Goal: Task Accomplishment & Management: Complete application form

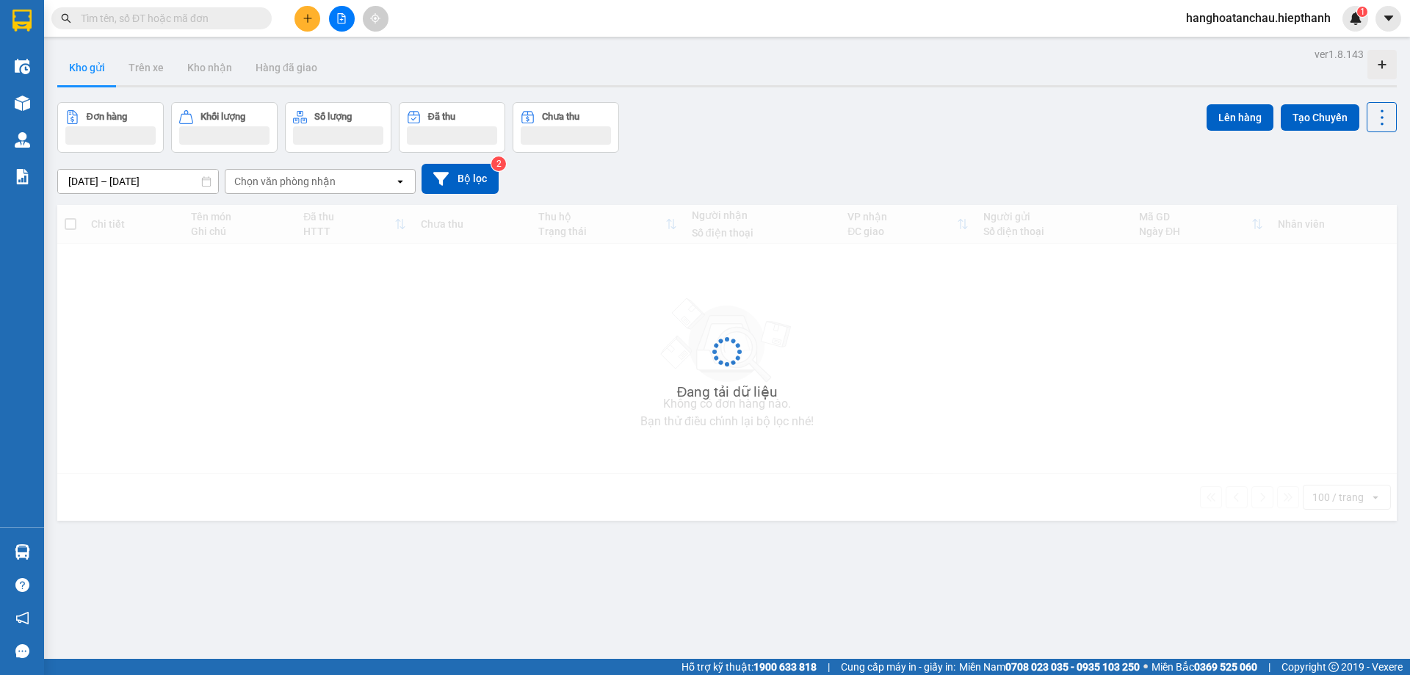
click at [210, 10] on span at bounding box center [161, 18] width 220 height 22
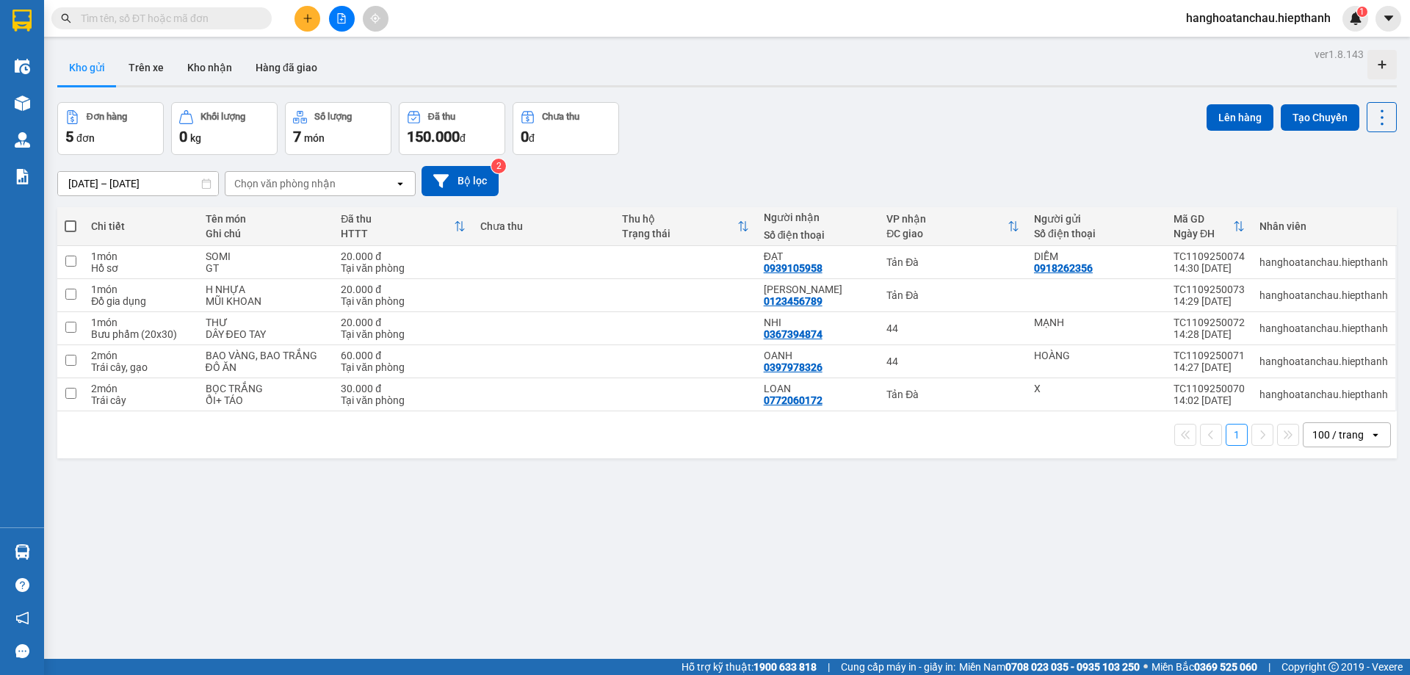
click at [206, 15] on input "text" at bounding box center [167, 18] width 173 height 16
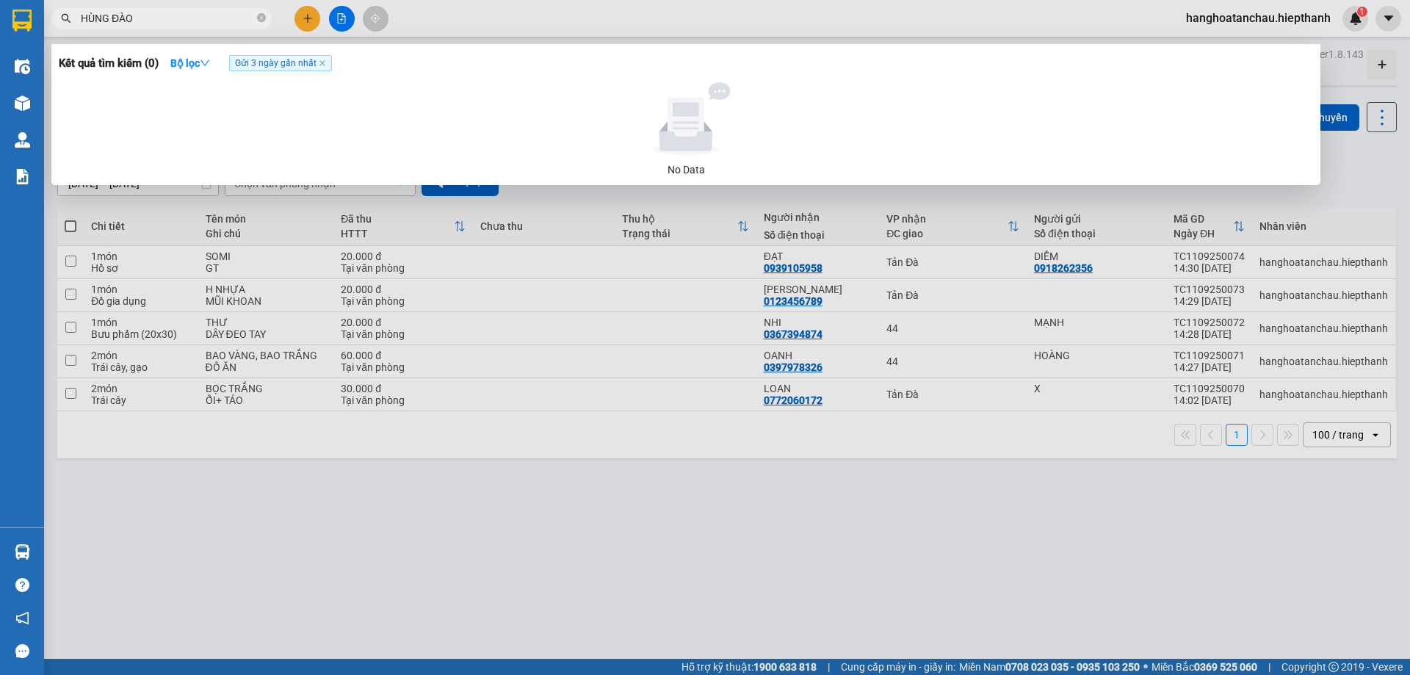
click at [200, 21] on input "HÙNG ĐÀO" at bounding box center [167, 18] width 173 height 16
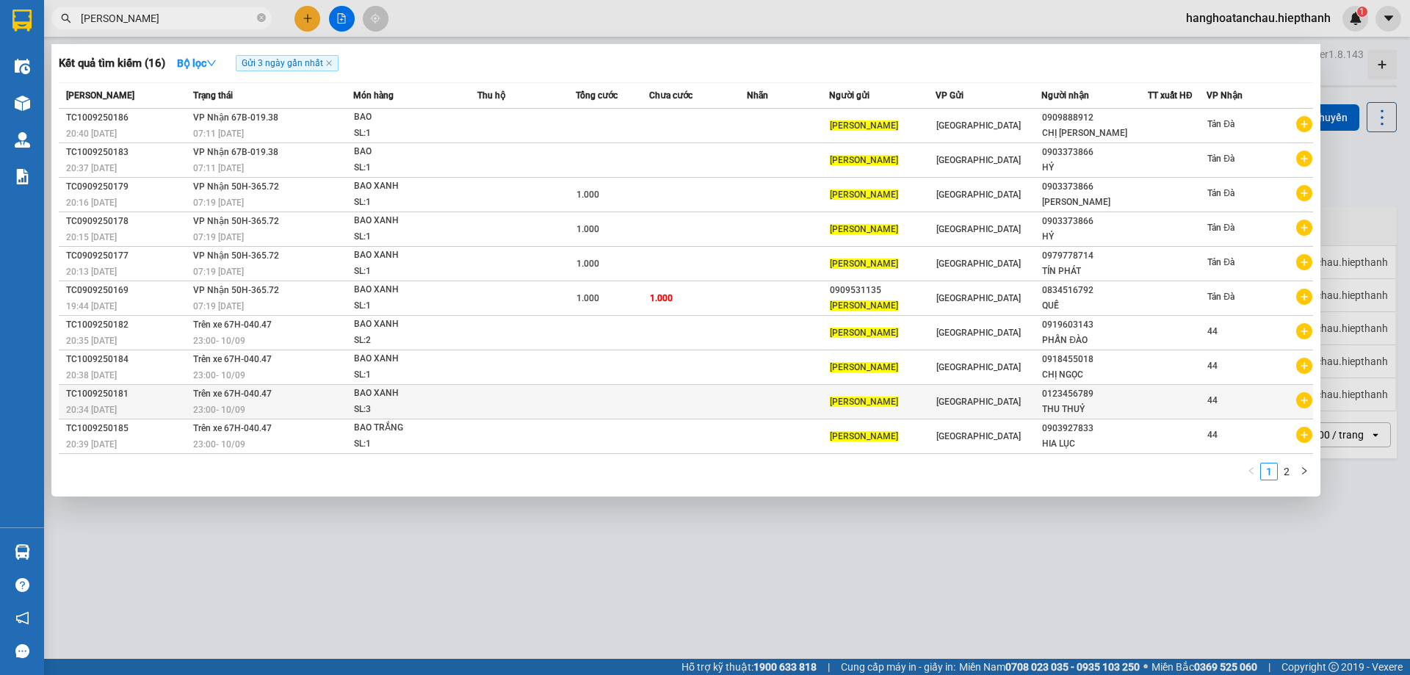
type input "[PERSON_NAME]"
click at [1139, 406] on div "THU THUỶ" at bounding box center [1094, 409] width 105 height 15
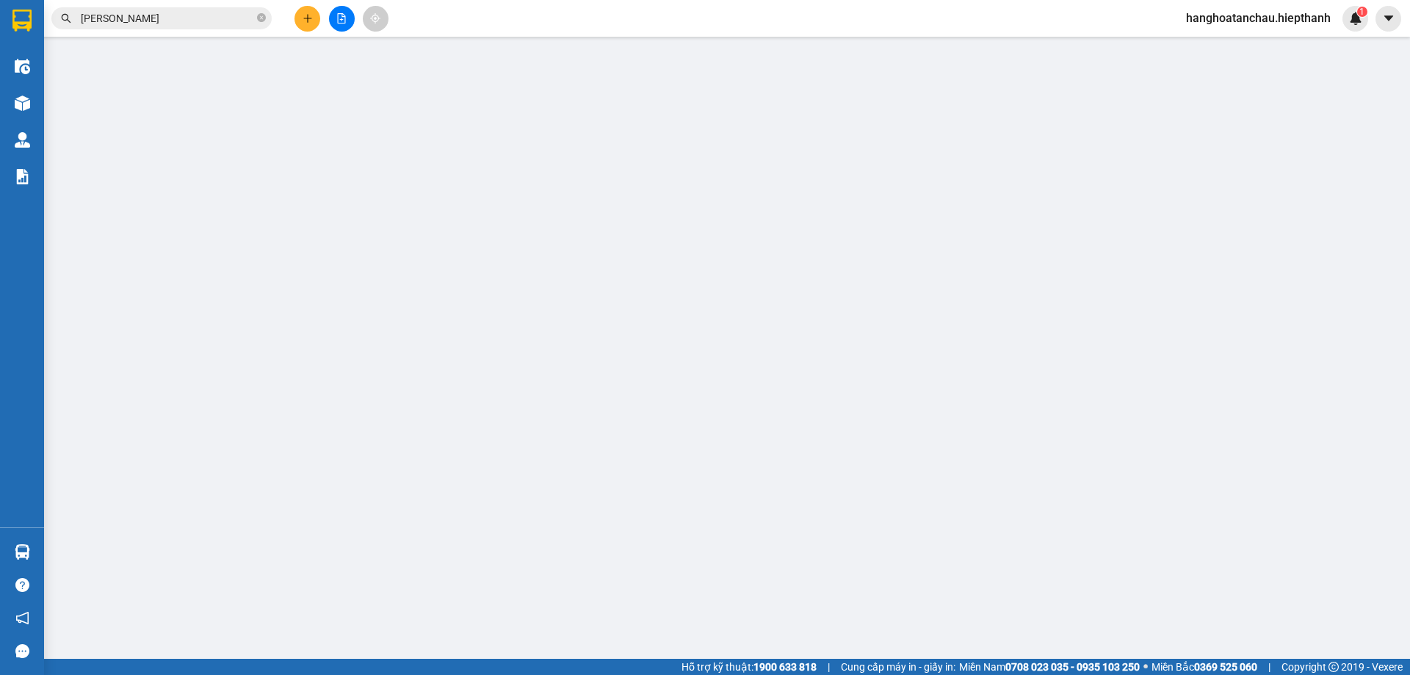
type input "0123456789"
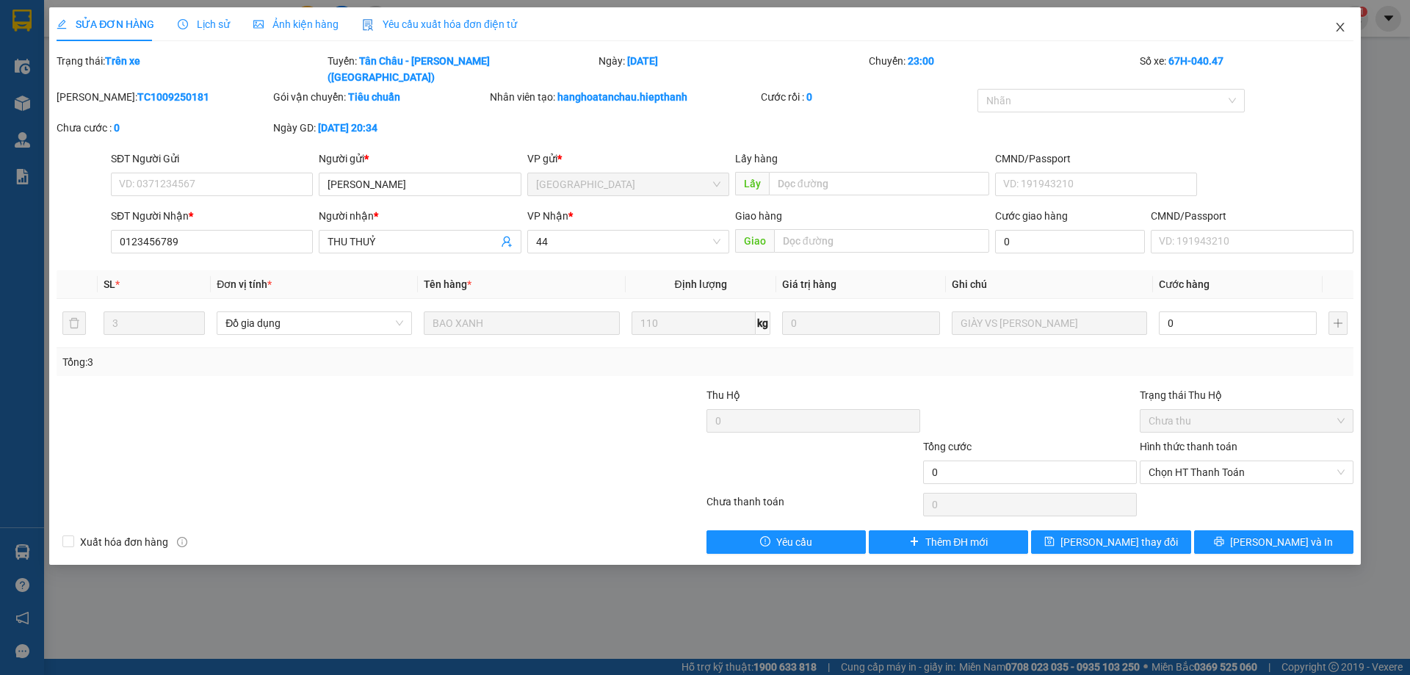
click at [1340, 29] on icon "close" at bounding box center [1339, 27] width 8 height 9
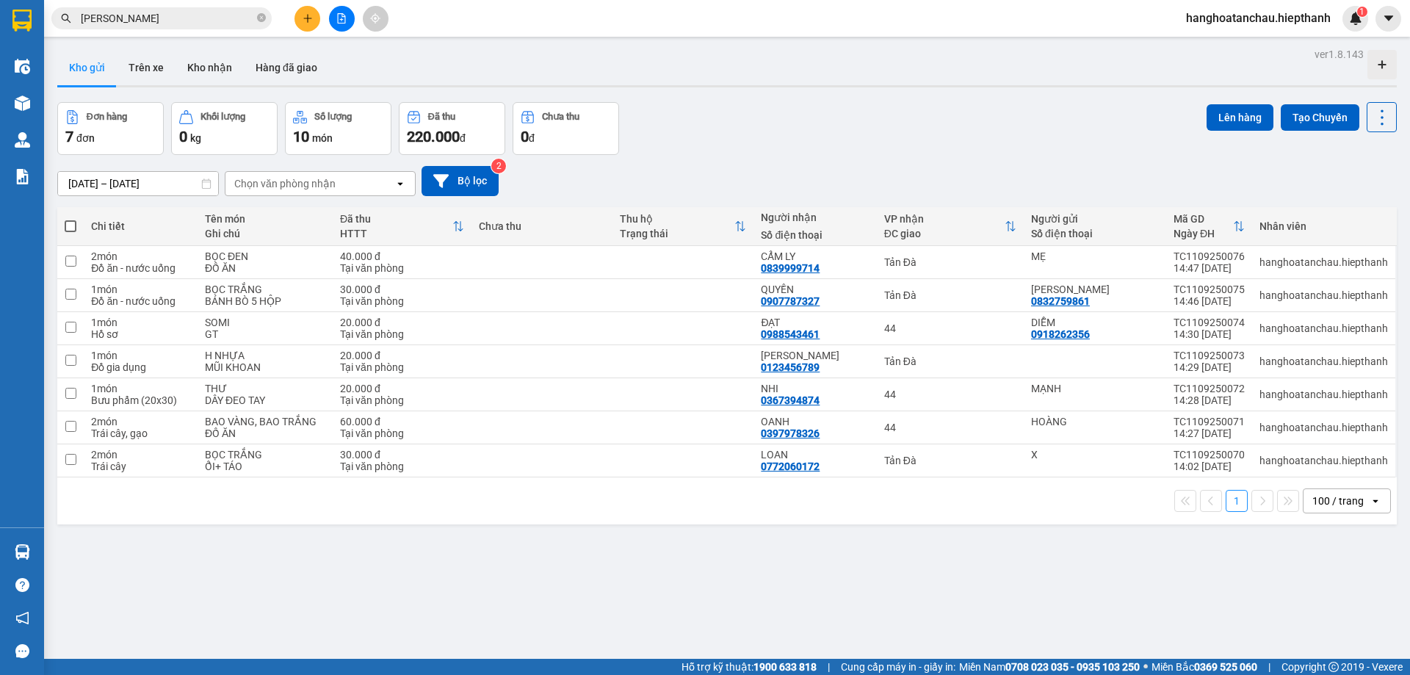
click at [219, 23] on input "[PERSON_NAME]" at bounding box center [167, 18] width 173 height 16
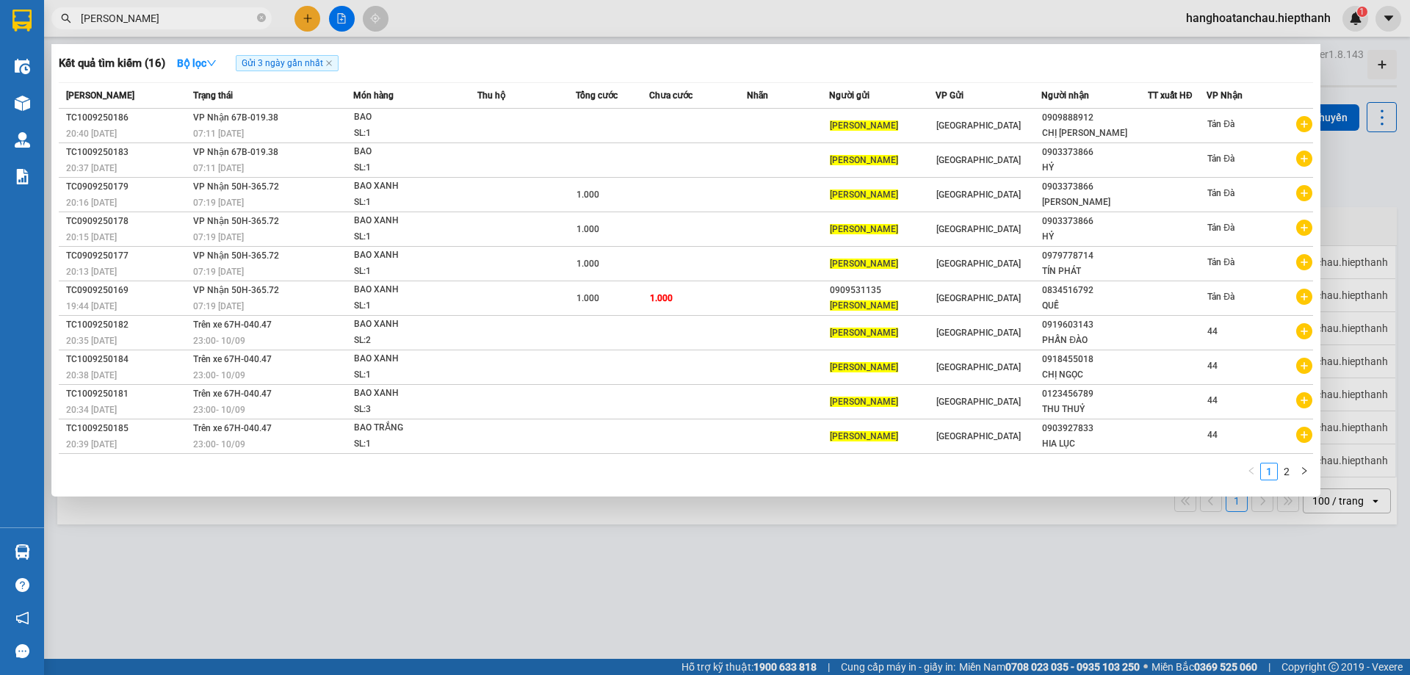
click at [219, 23] on input "[PERSON_NAME]" at bounding box center [167, 18] width 173 height 16
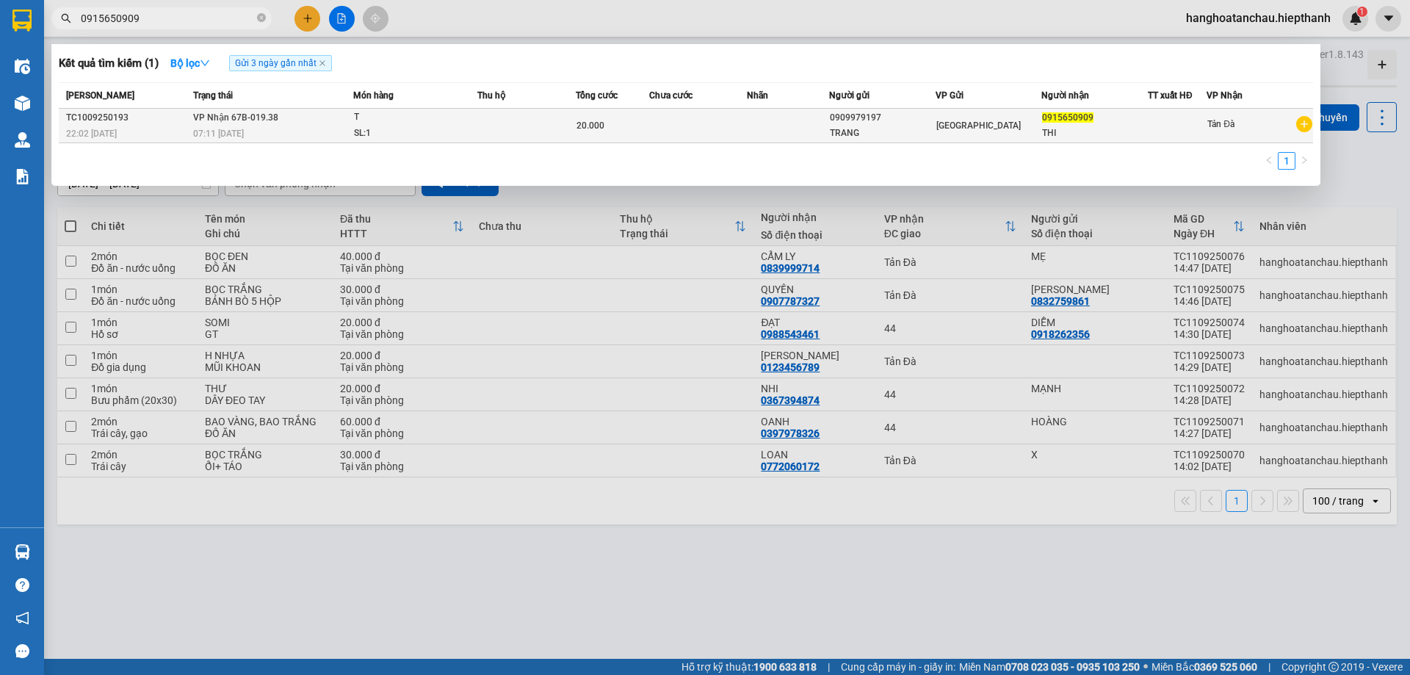
type input "0915650909"
click at [518, 139] on td at bounding box center [526, 126] width 98 height 35
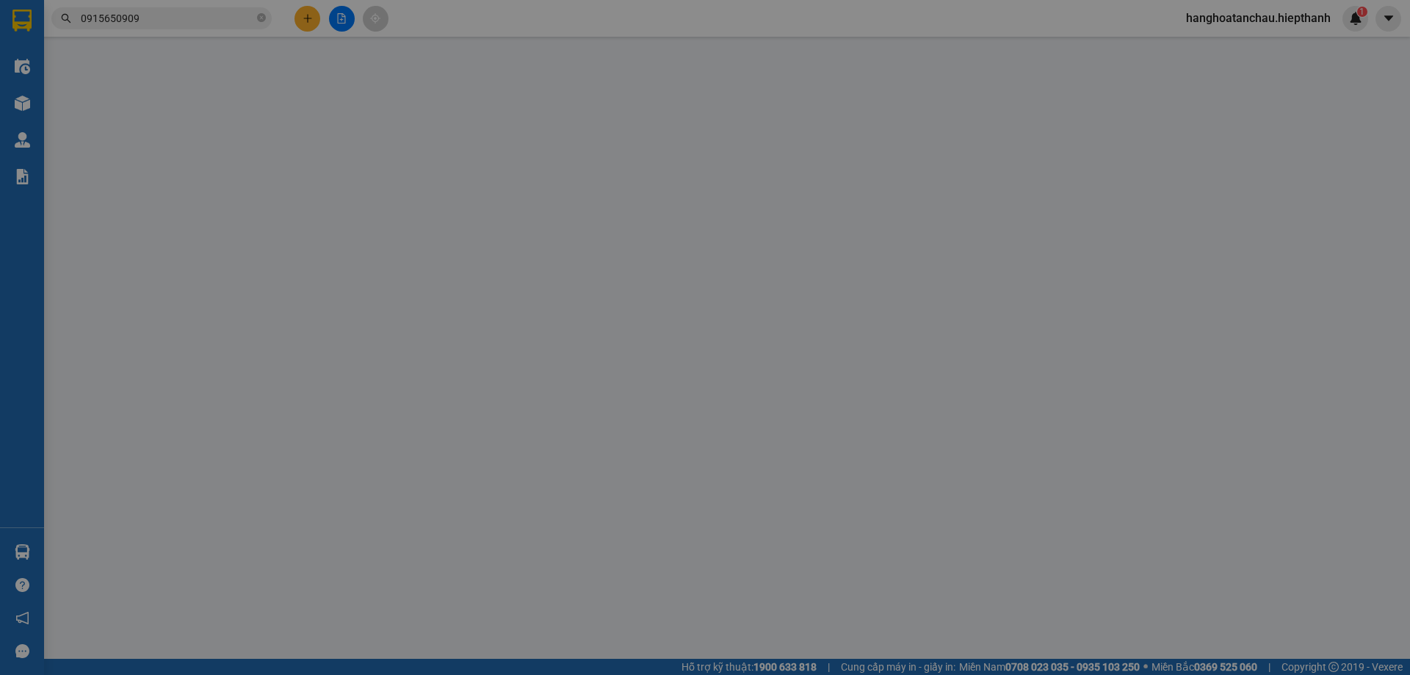
type input "0909979197"
type input "0915650909"
type input "20.000"
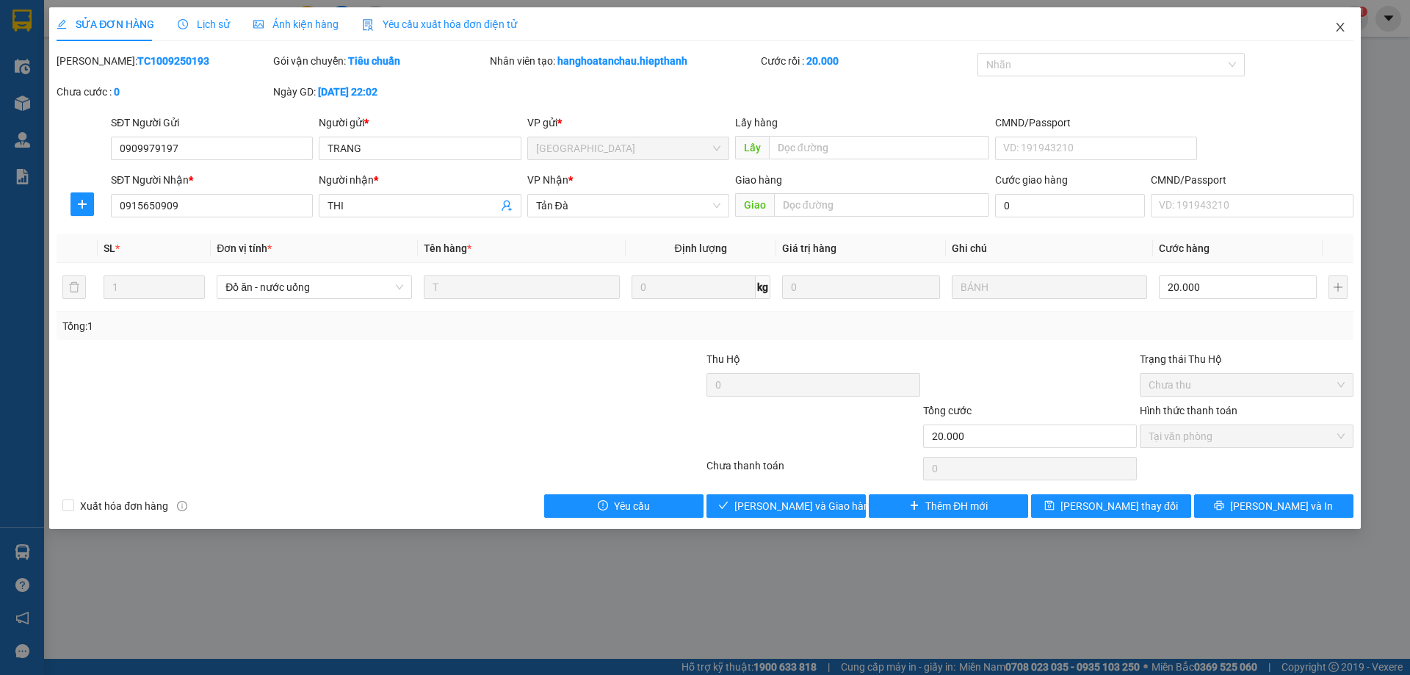
click at [1337, 24] on icon "close" at bounding box center [1339, 27] width 8 height 9
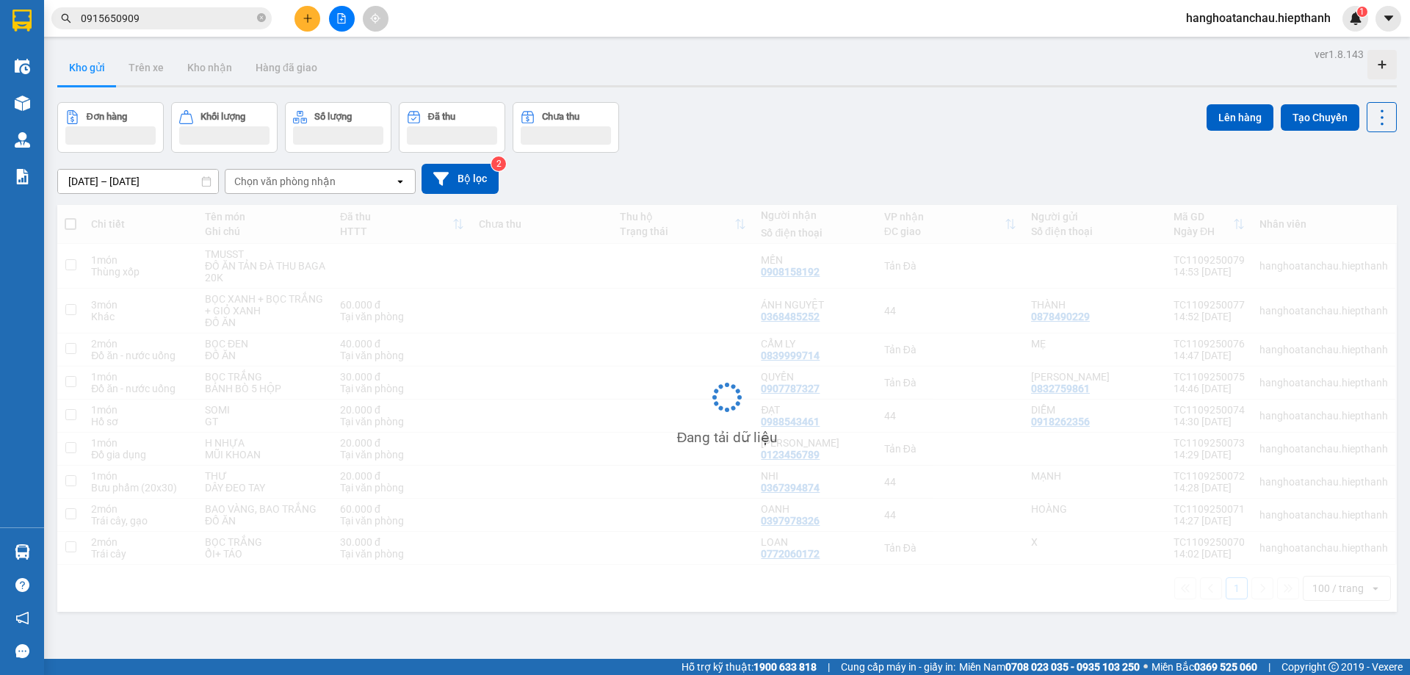
click at [202, 22] on input "0915650909" at bounding box center [167, 18] width 173 height 16
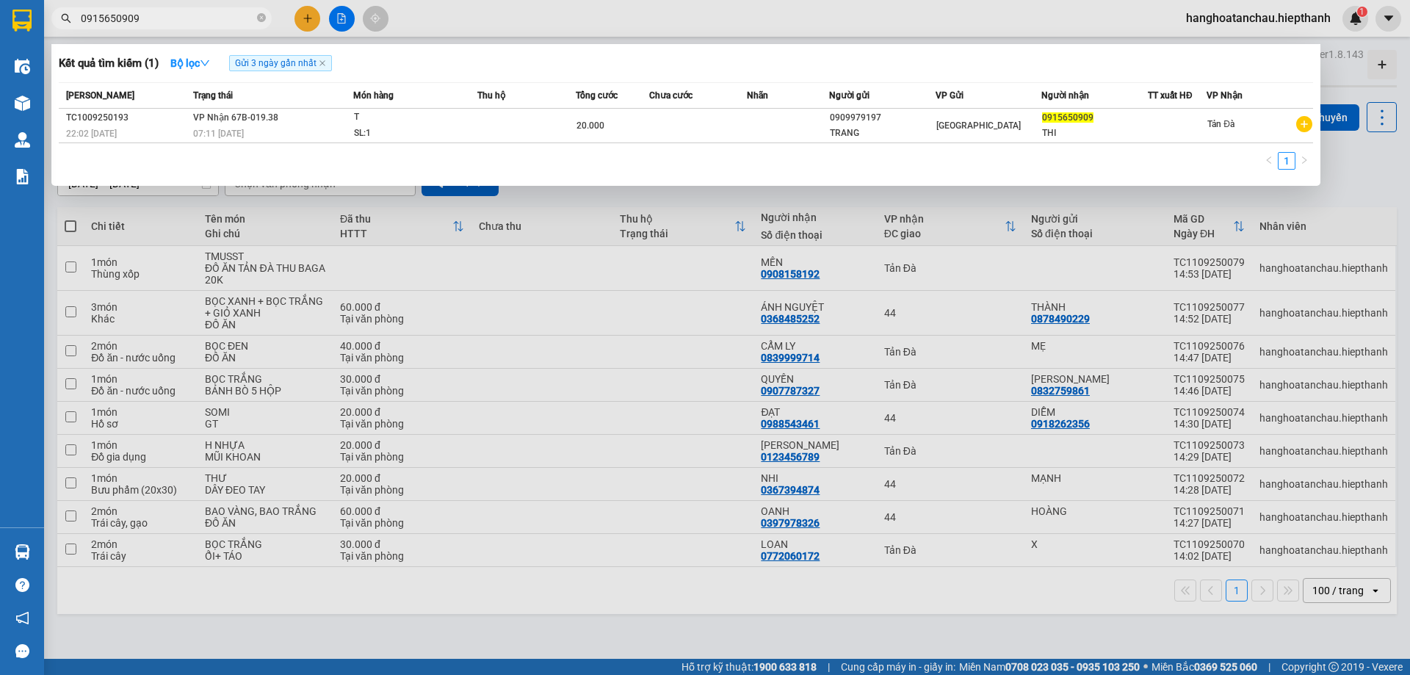
click at [203, 19] on input "0915650909" at bounding box center [167, 18] width 173 height 16
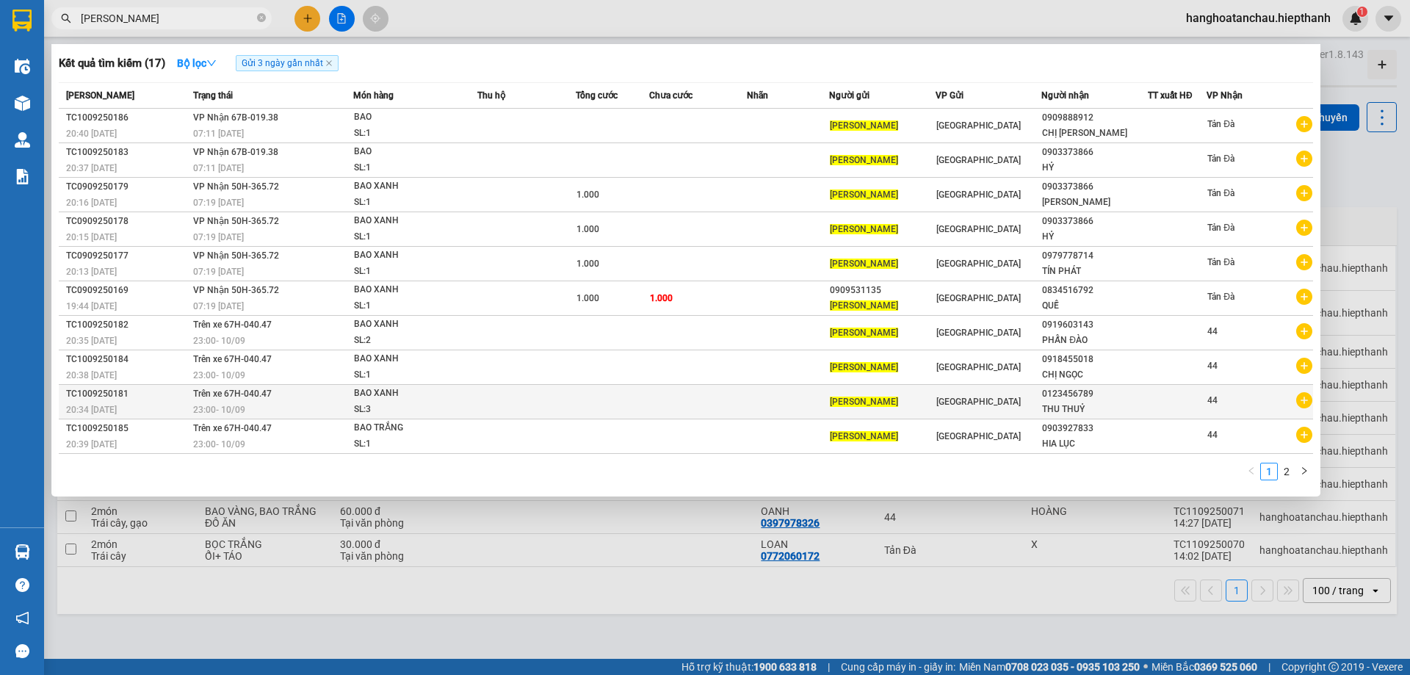
type input "[PERSON_NAME]"
click at [1008, 411] on td "[GEOGRAPHIC_DATA]" at bounding box center [988, 402] width 106 height 35
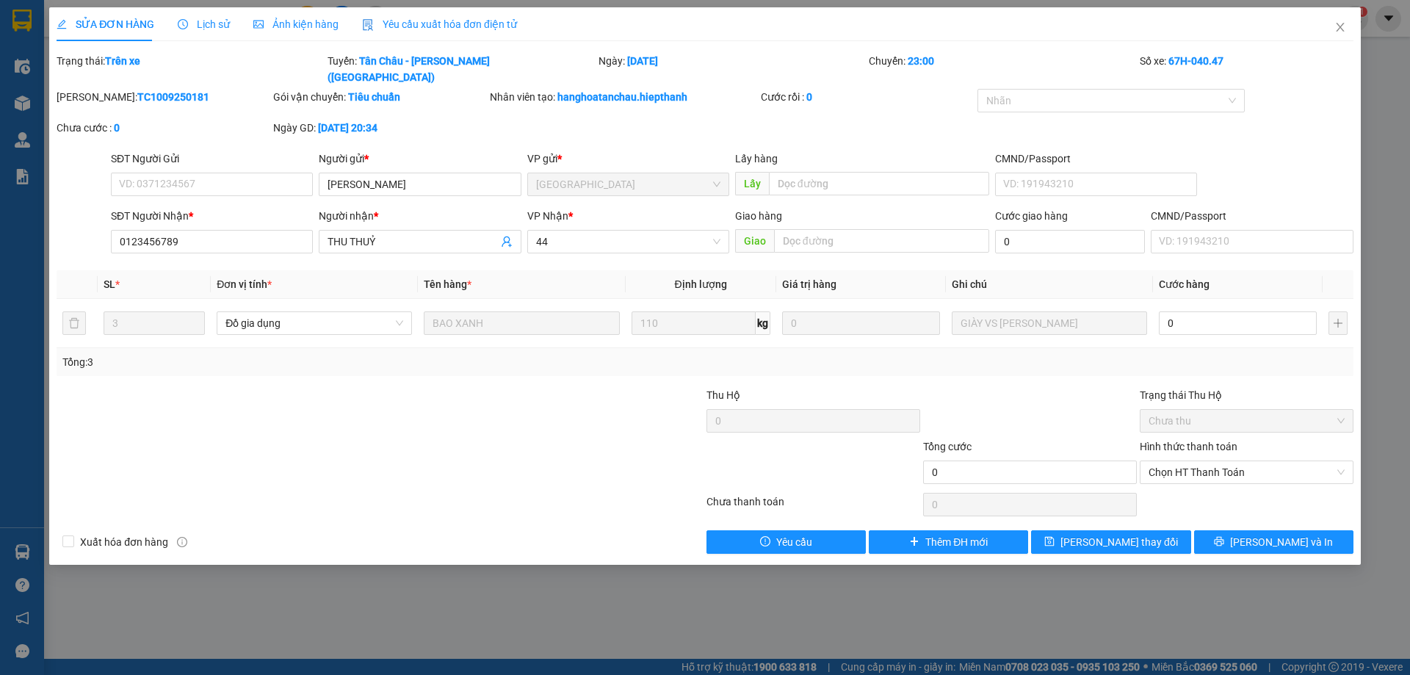
click at [204, 27] on span "Lịch sử" at bounding box center [204, 24] width 52 height 12
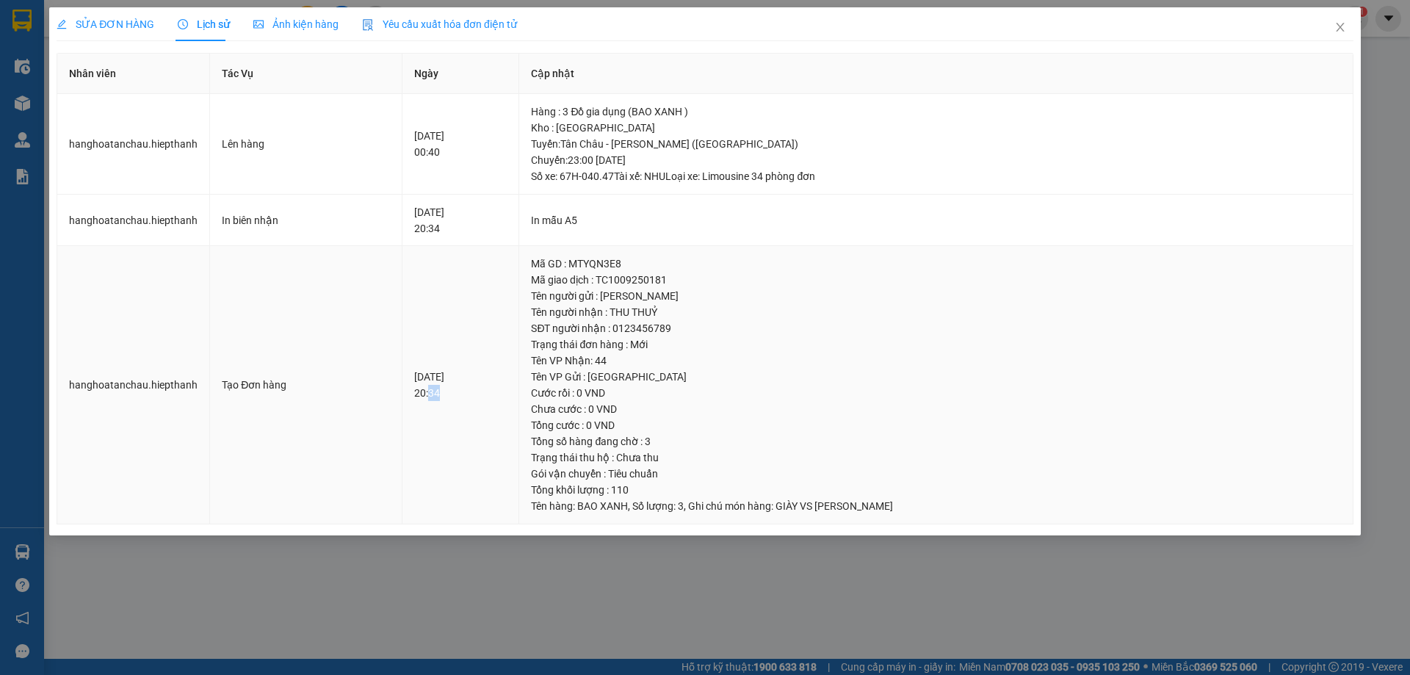
drag, startPoint x: 439, startPoint y: 405, endPoint x: 415, endPoint y: 412, distance: 25.1
click at [416, 409] on td "[DATE] 20:34" at bounding box center [460, 385] width 117 height 278
click at [457, 355] on td "[DATE] 20:34" at bounding box center [460, 385] width 117 height 278
click at [117, 23] on span "SỬA ĐƠN HÀNG" at bounding box center [106, 24] width 98 height 12
